Goal: Task Accomplishment & Management: Manage account settings

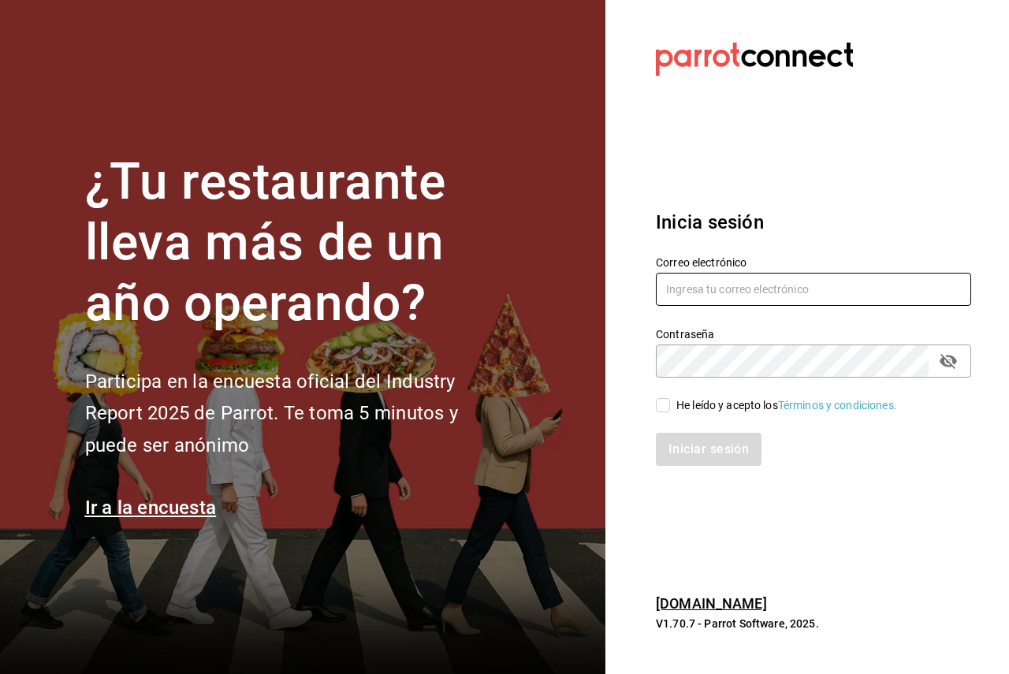
click at [738, 296] on input "text" at bounding box center [813, 289] width 315 height 33
paste input "[EMAIL_ADDRESS][DOMAIN_NAME]"
type input "[EMAIL_ADDRESS][DOMAIN_NAME]"
click at [670, 403] on span "He leído y acepto los Términos y condiciones." at bounding box center [783, 405] width 227 height 17
click at [670, 403] on input "He leído y acepto los Términos y condiciones." at bounding box center [663, 405] width 14 height 14
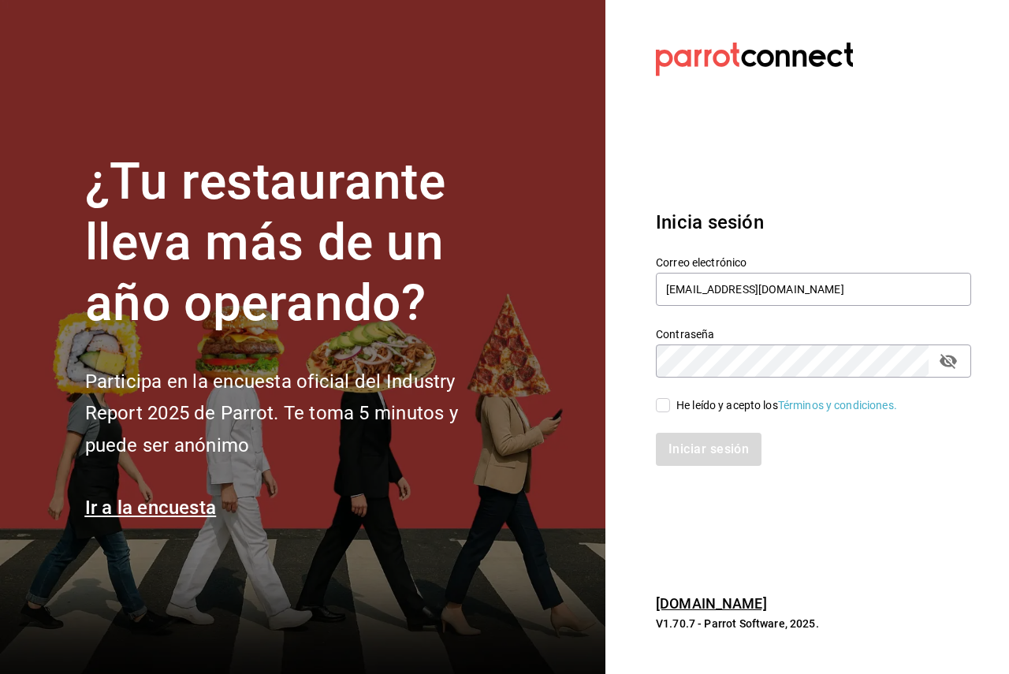
checkbox input "true"
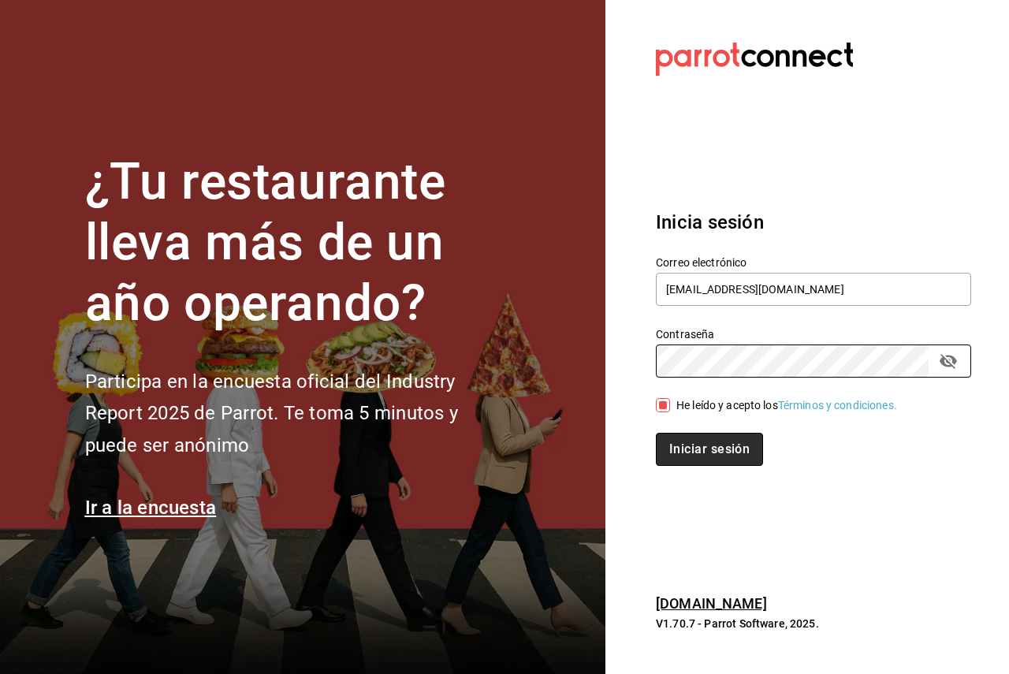
click at [681, 456] on button "Iniciar sesión" at bounding box center [709, 449] width 107 height 33
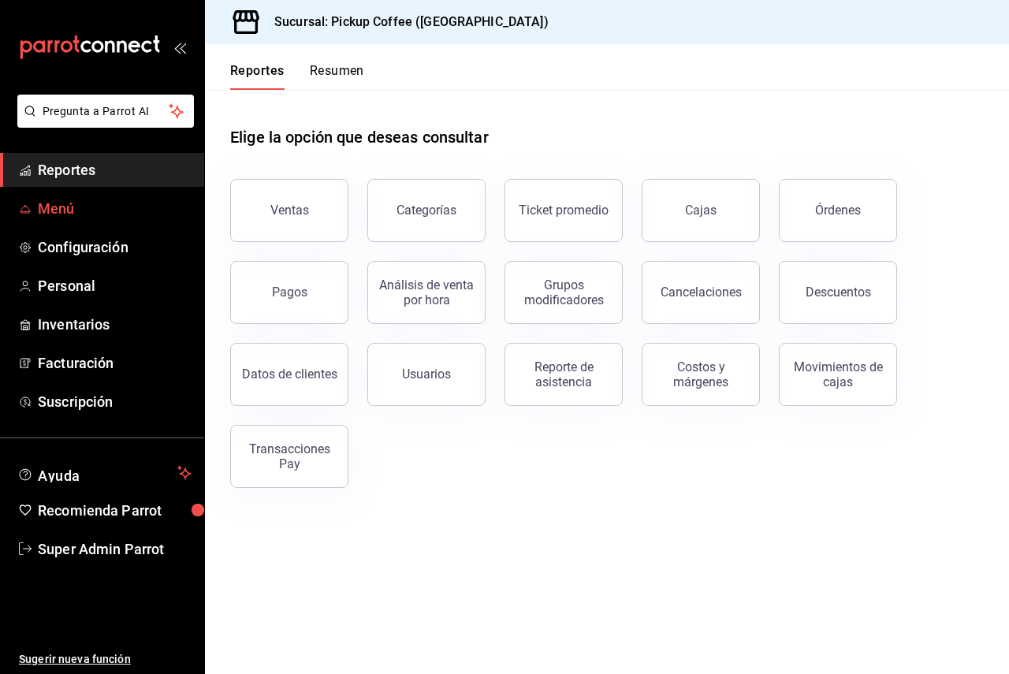
click at [76, 211] on span "Menú" at bounding box center [115, 208] width 154 height 21
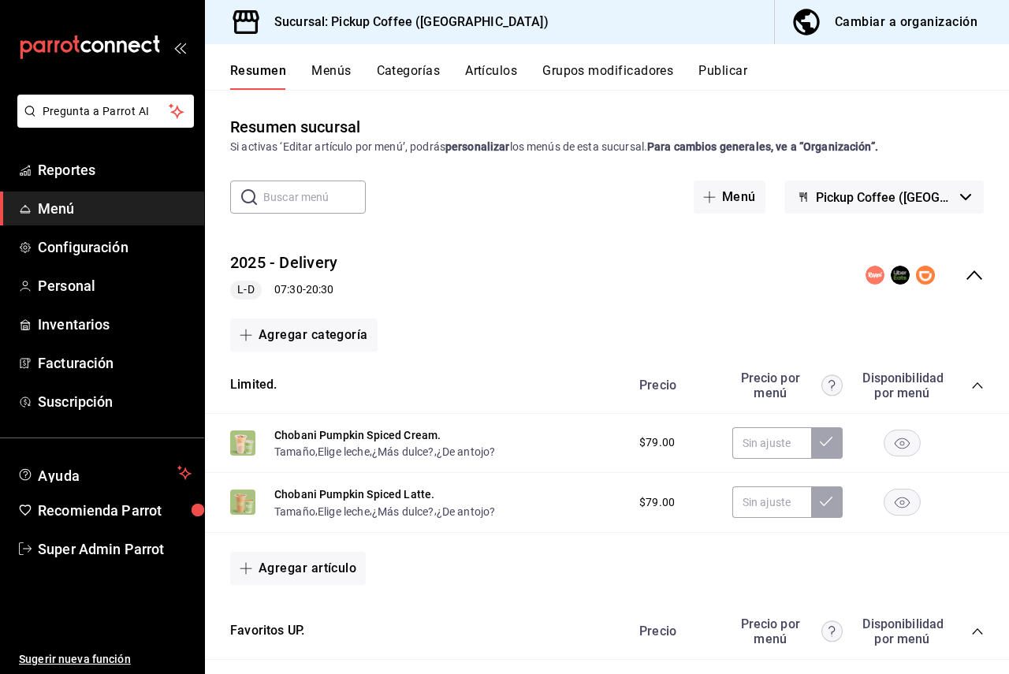
click at [844, 28] on div "Cambiar a organización" at bounding box center [906, 22] width 143 height 22
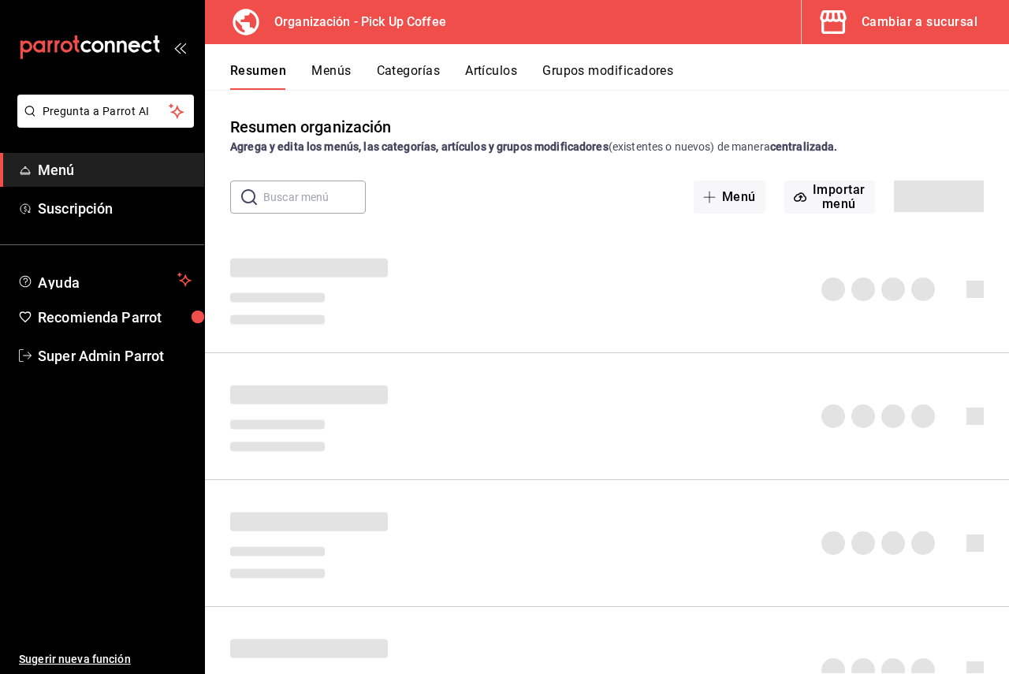
click at [717, 69] on div "Resumen Menús Categorías Artículos Grupos modificadores" at bounding box center [619, 76] width 779 height 27
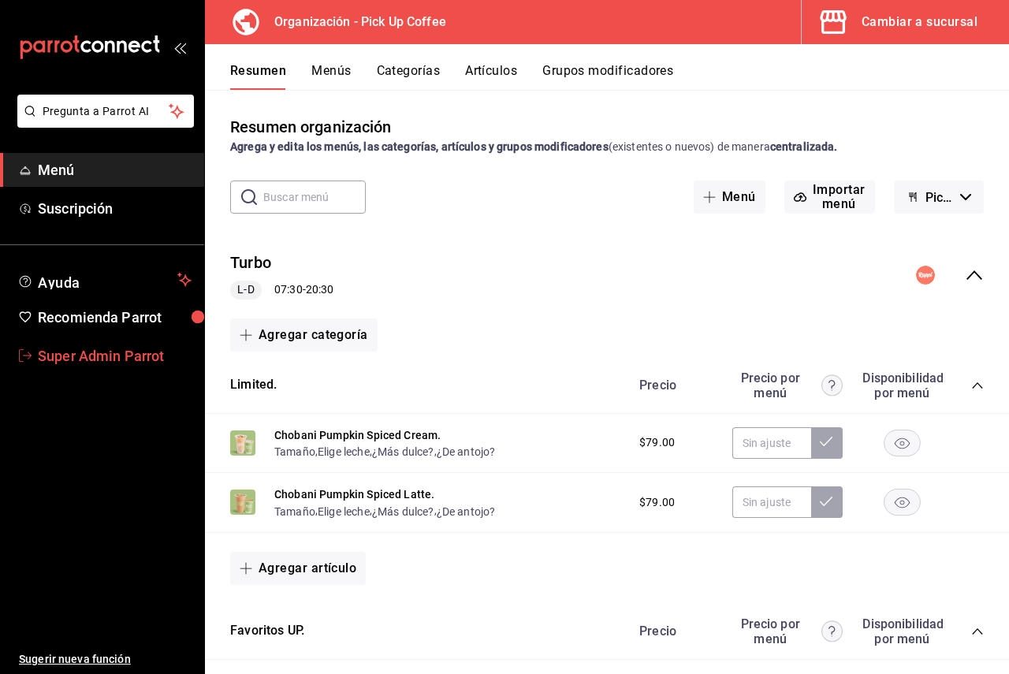
click at [99, 350] on span "Super Admin Parrot" at bounding box center [115, 355] width 154 height 21
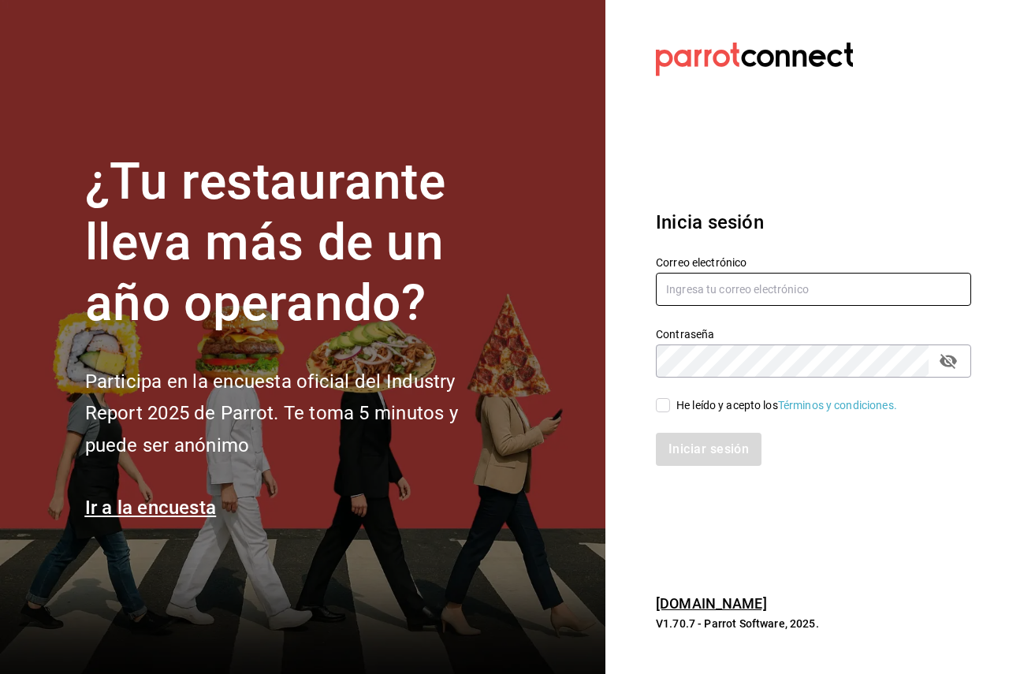
click at [783, 303] on input "text" at bounding box center [813, 289] width 315 height 33
paste input "[EMAIL_ADDRESS][DOMAIN_NAME]"
type input "[EMAIL_ADDRESS][DOMAIN_NAME]"
click at [672, 399] on span "He leído y acepto los Términos y condiciones." at bounding box center [783, 405] width 227 height 17
click at [670, 399] on input "He leído y acepto los Términos y condiciones." at bounding box center [663, 405] width 14 height 14
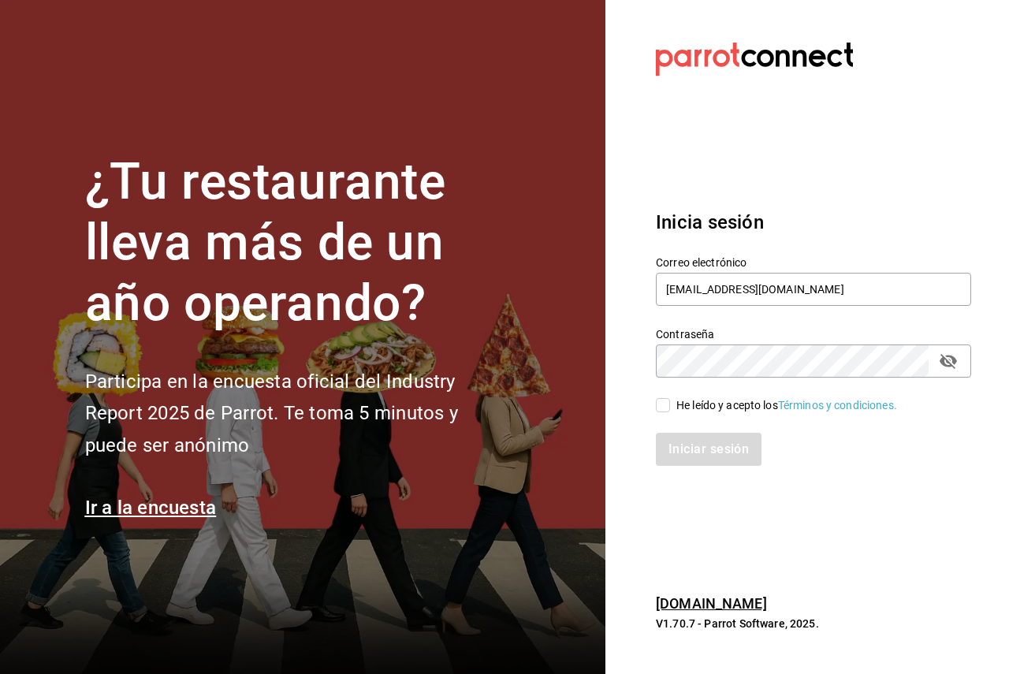
checkbox input "true"
click at [680, 448] on button "Iniciar sesión" at bounding box center [709, 449] width 107 height 33
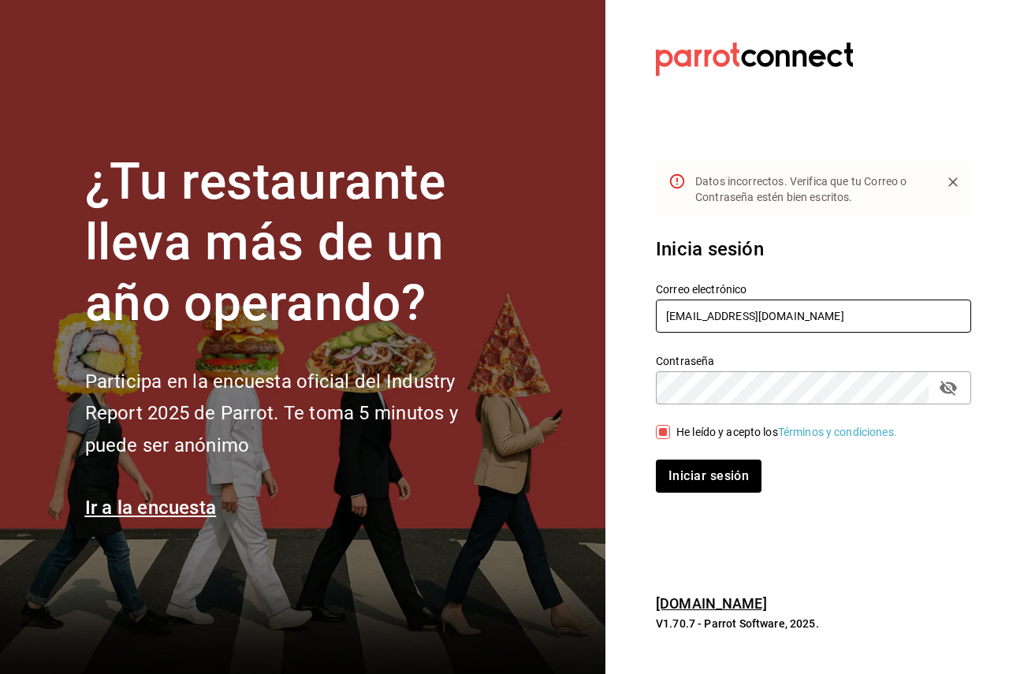
click at [666, 318] on input "[EMAIL_ADDRESS][DOMAIN_NAME]" at bounding box center [813, 315] width 315 height 33
click at [948, 379] on icon "passwordField" at bounding box center [948, 387] width 19 height 19
click at [656, 459] on button "Iniciar sesión" at bounding box center [709, 475] width 106 height 33
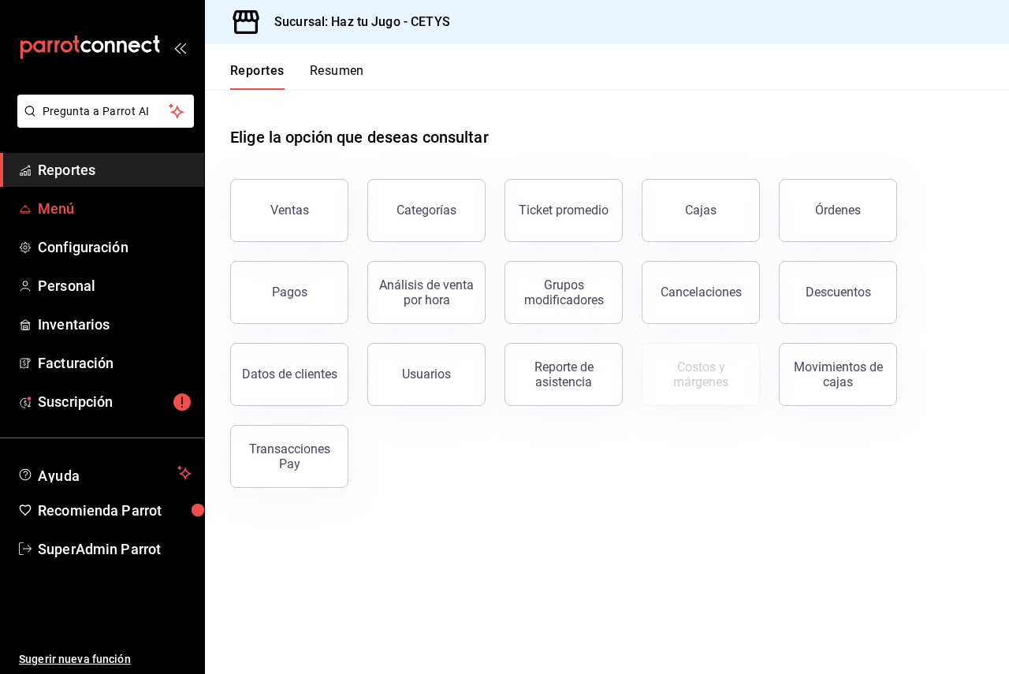
click at [98, 220] on link "Menú" at bounding box center [102, 208] width 204 height 34
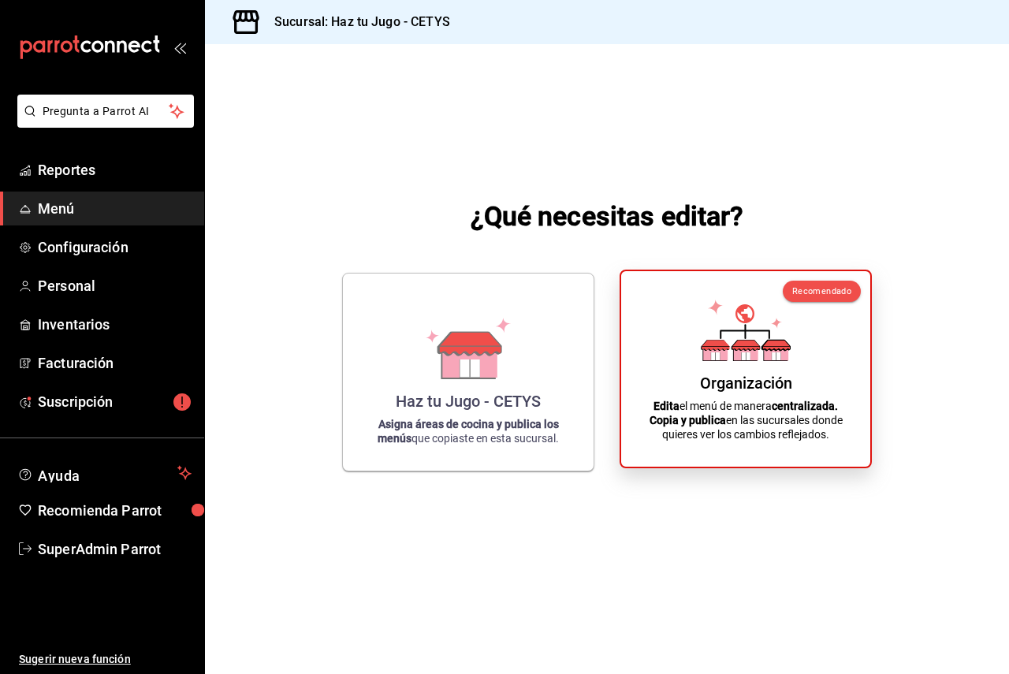
click at [649, 388] on div "Organización Edita el menú de manera centralizada. Copia y publica en las sucur…" at bounding box center [745, 369] width 211 height 170
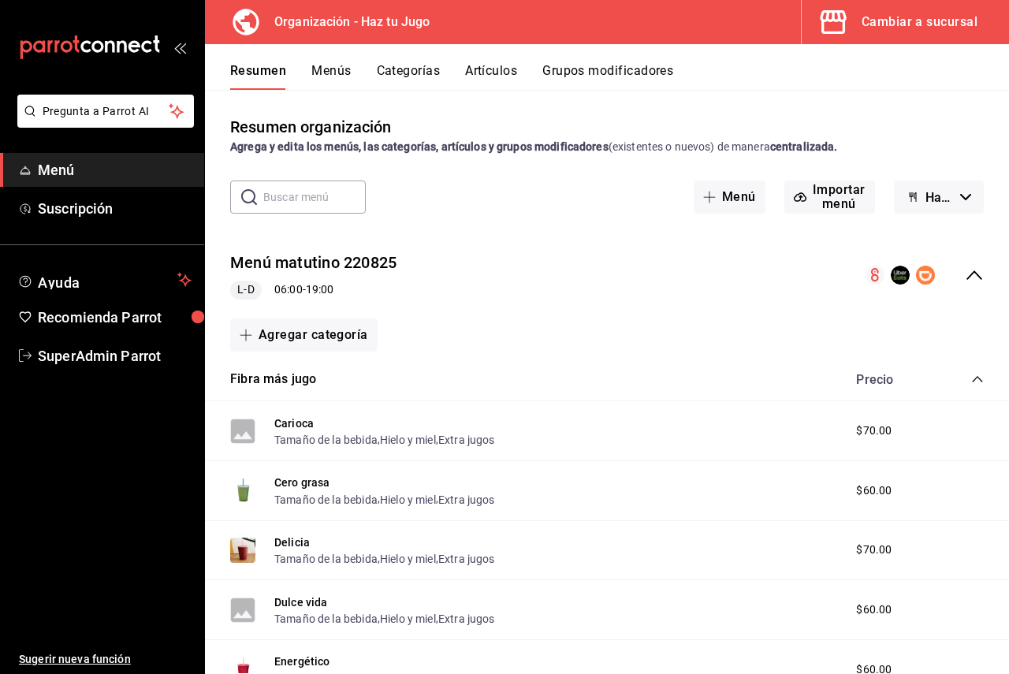
click at [65, 339] on link "SuperAdmin Parrot" at bounding box center [102, 356] width 204 height 34
